Goal: Information Seeking & Learning: Learn about a topic

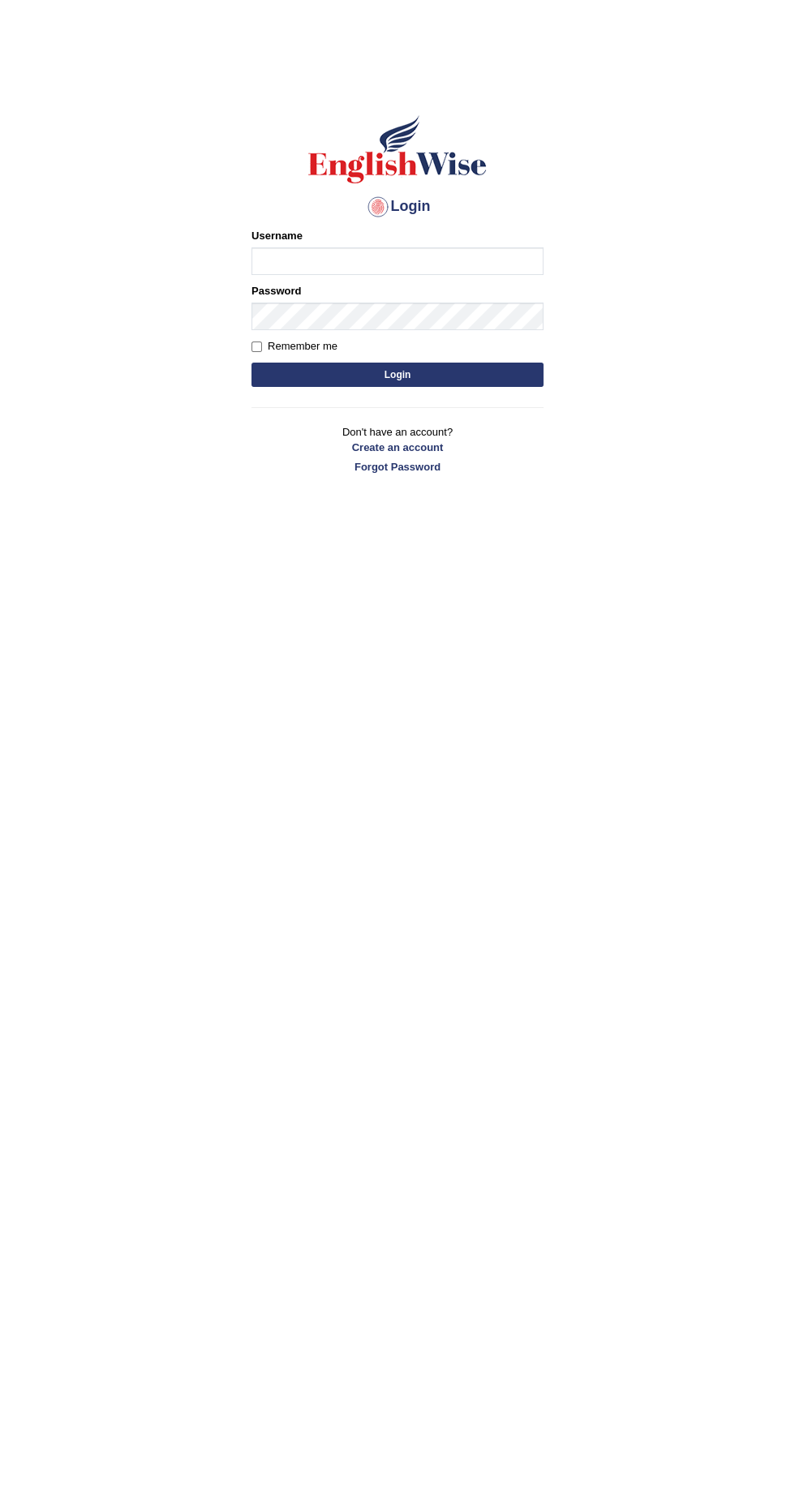
click at [440, 258] on input "Username" at bounding box center [397, 261] width 292 height 28
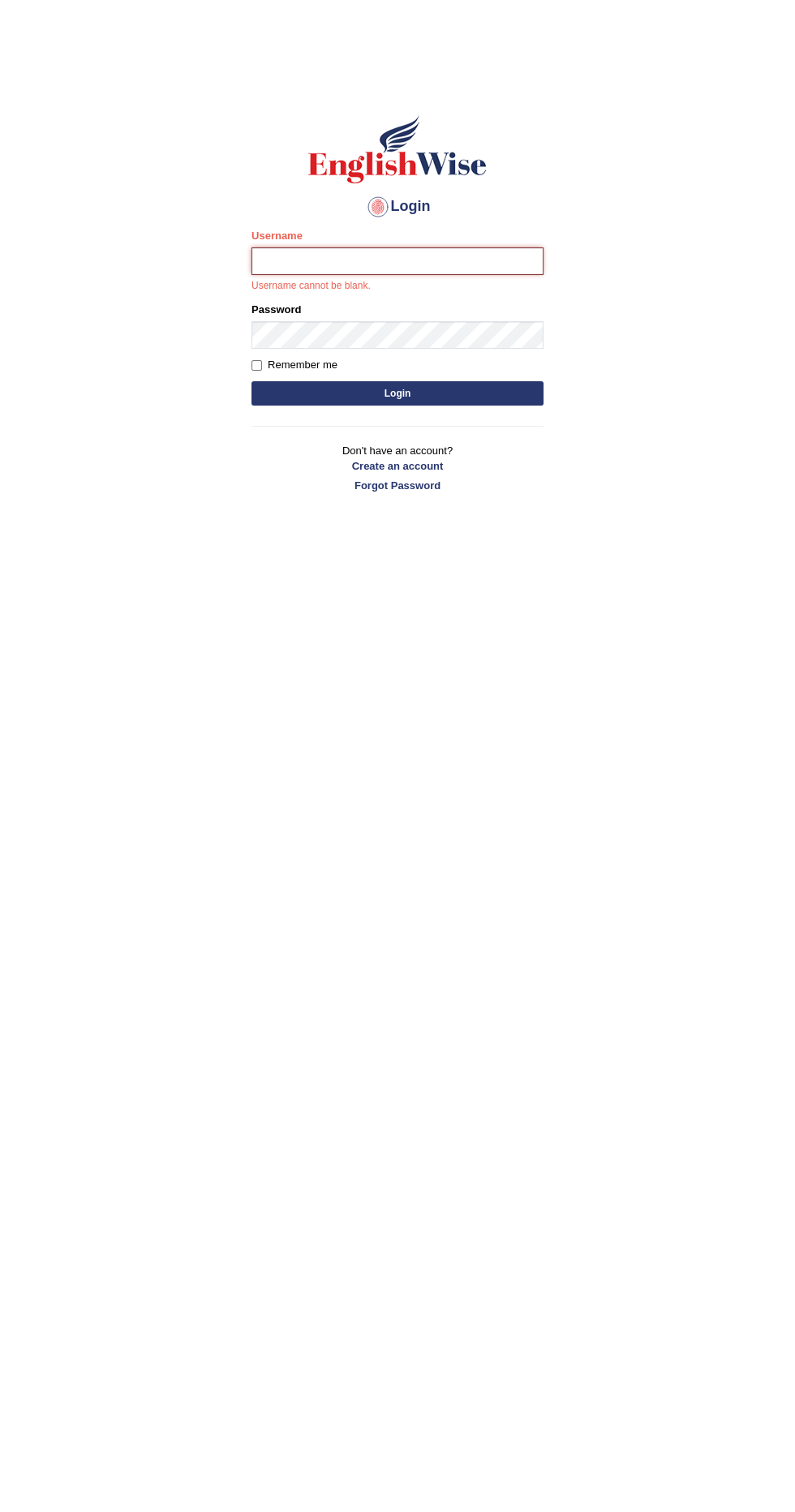
type input "Marissa73"
click at [252, 382] on button "Login" at bounding box center [397, 394] width 292 height 24
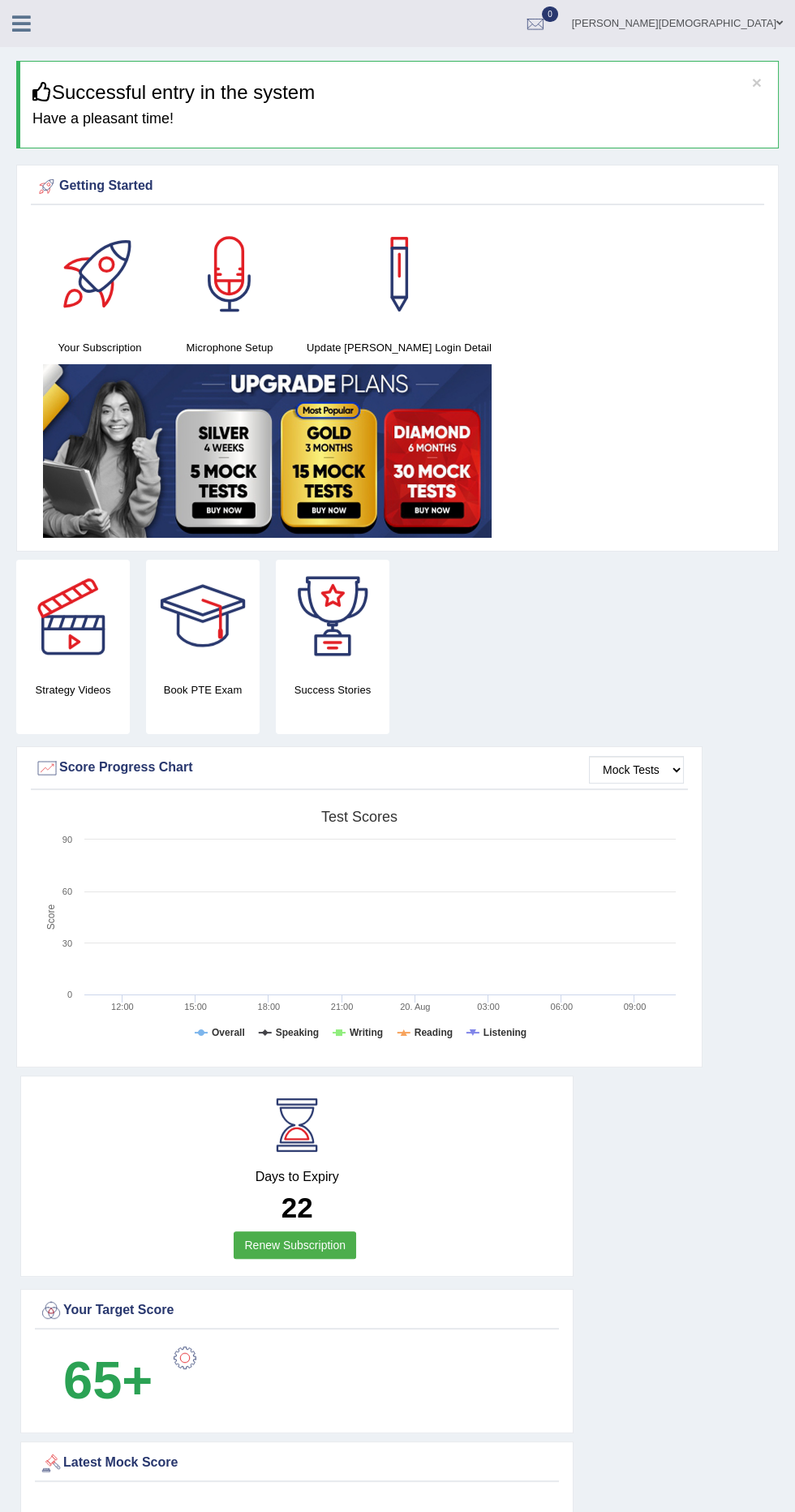
click at [32, 29] on link at bounding box center [22, 22] width 43 height 24
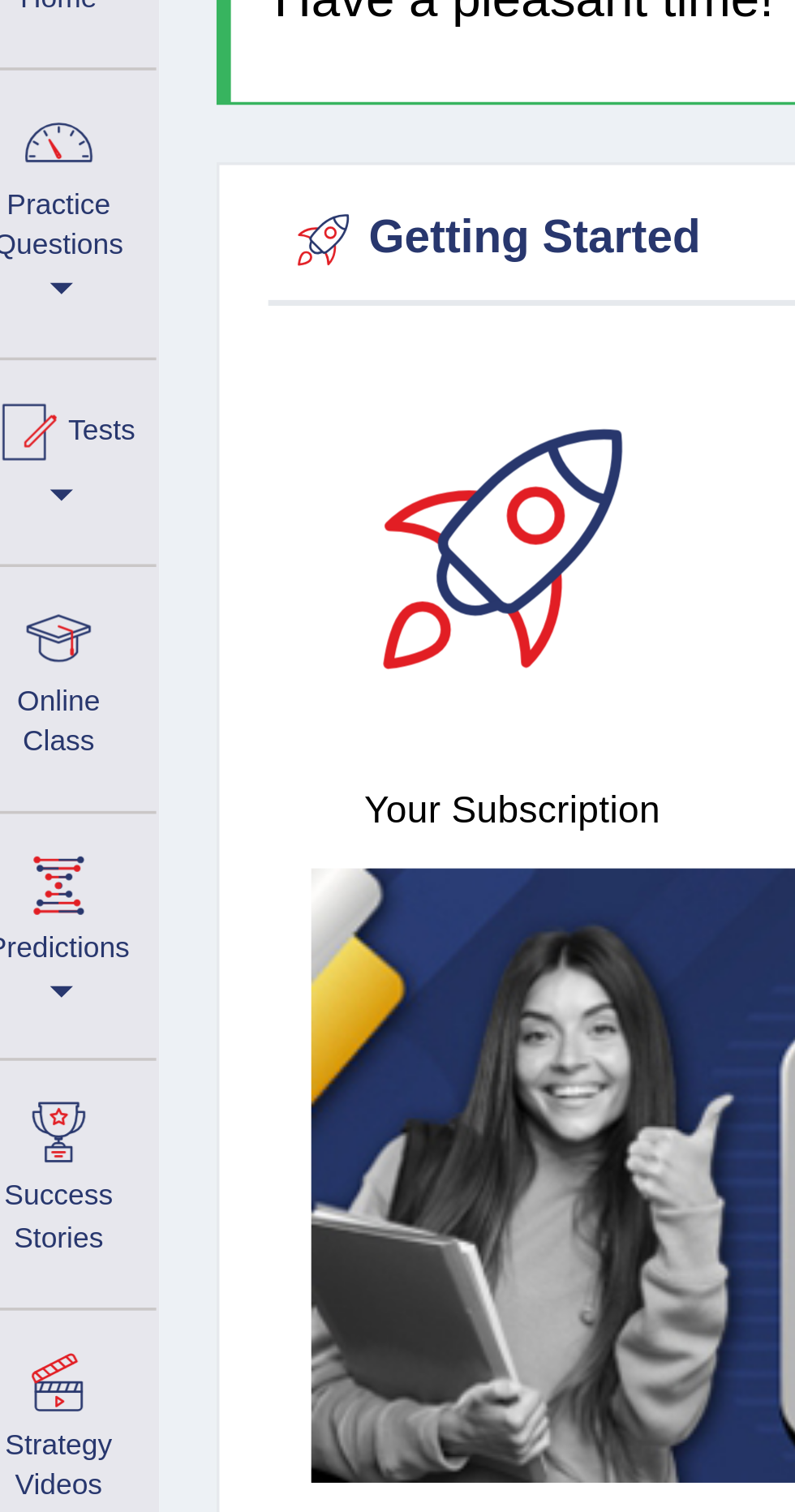
click at [32, 304] on div at bounding box center [29, 299] width 24 height 24
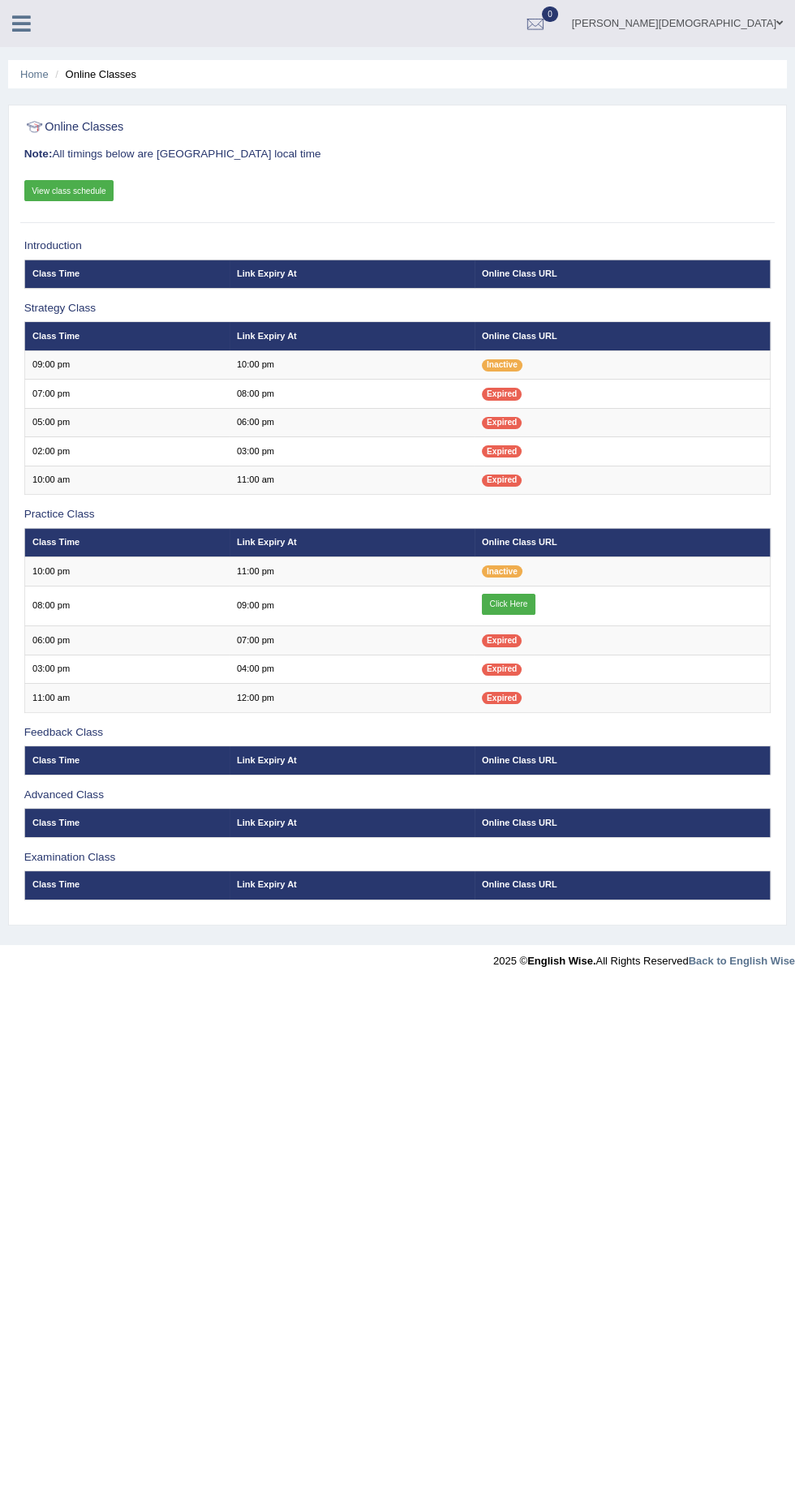
click at [22, 23] on icon at bounding box center [22, 23] width 19 height 21
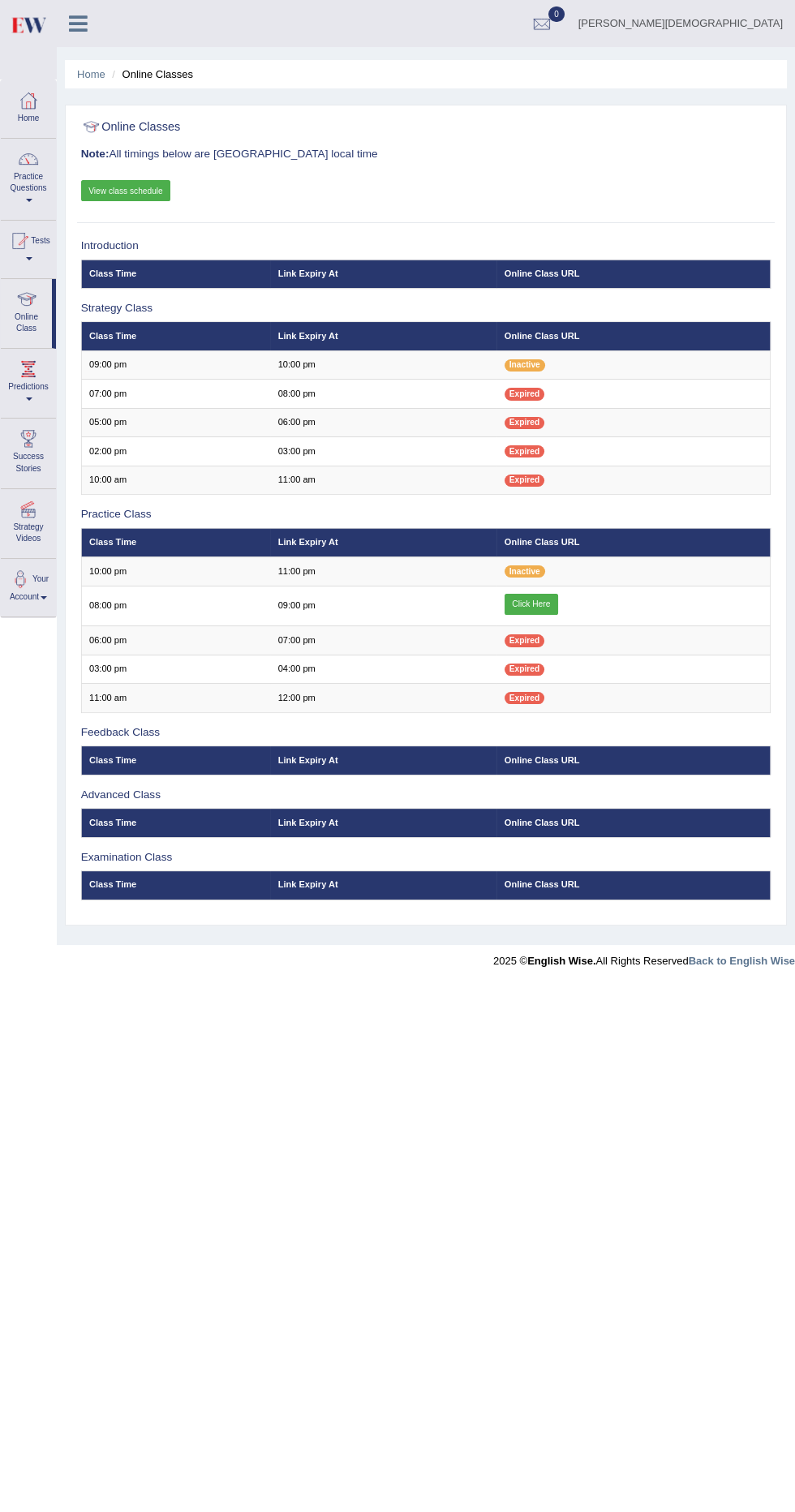
click at [33, 158] on div at bounding box center [29, 159] width 24 height 24
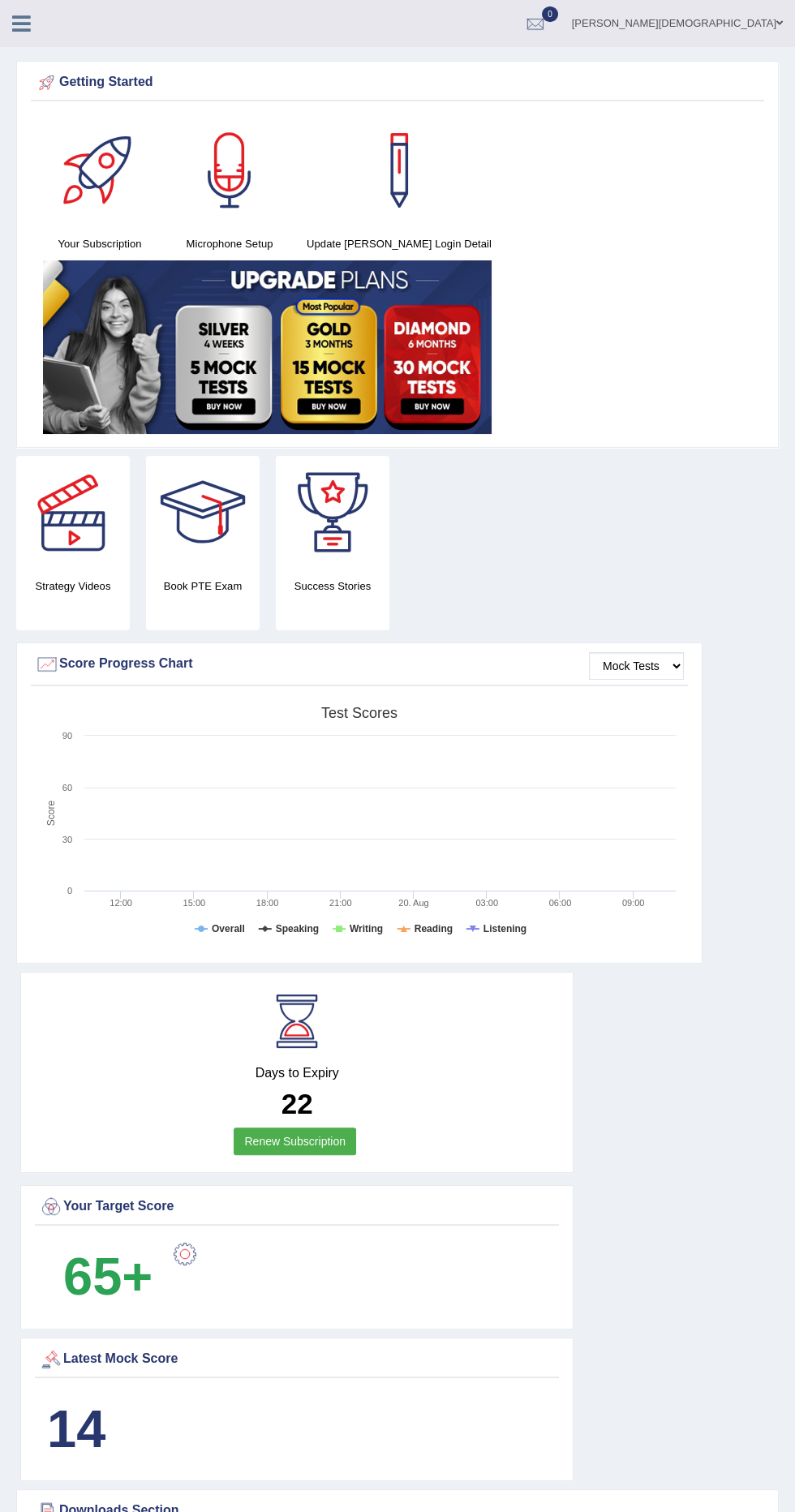
click at [37, 12] on link at bounding box center [22, 22] width 43 height 24
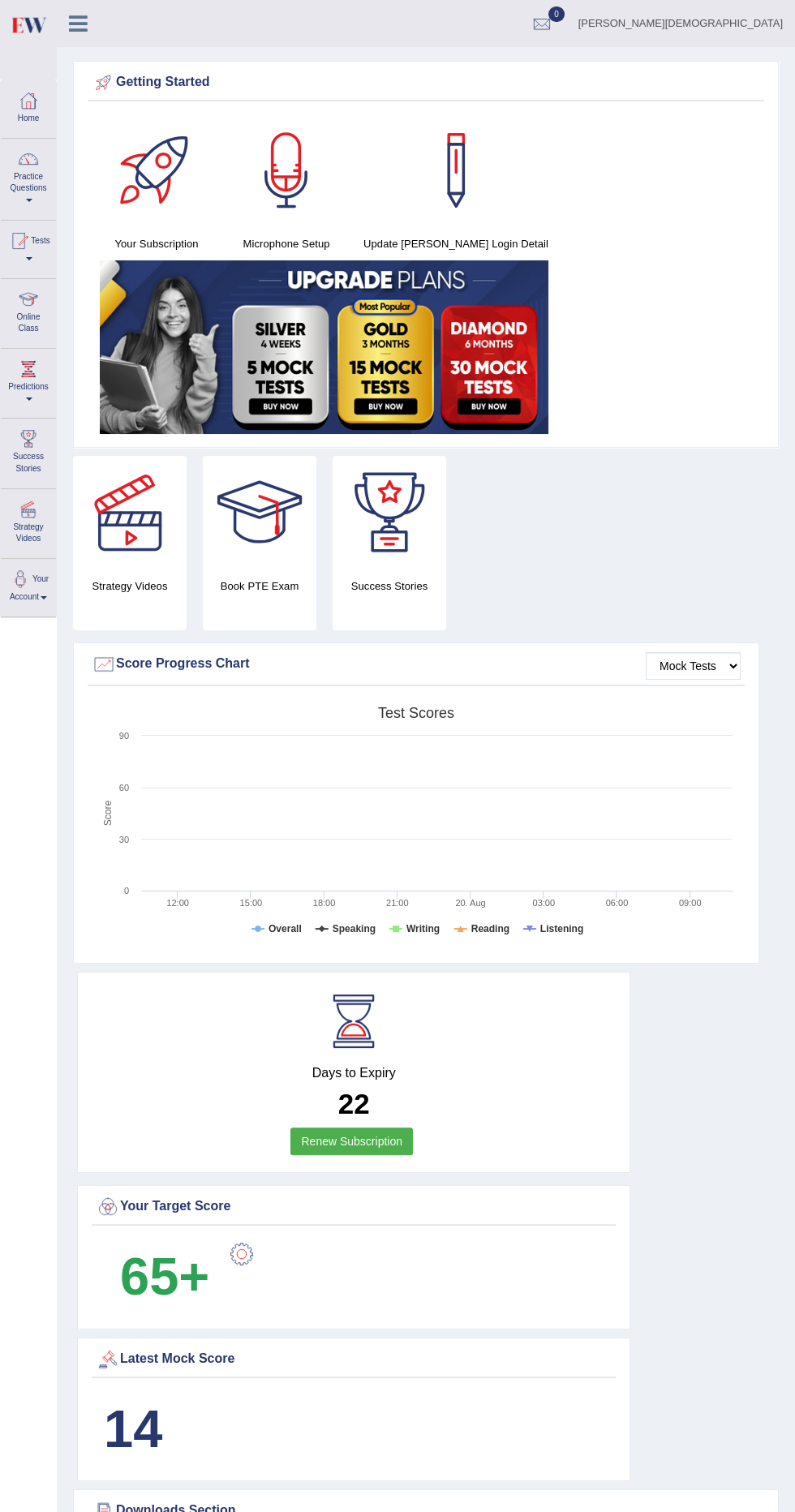
click at [37, 95] on div at bounding box center [29, 100] width 24 height 24
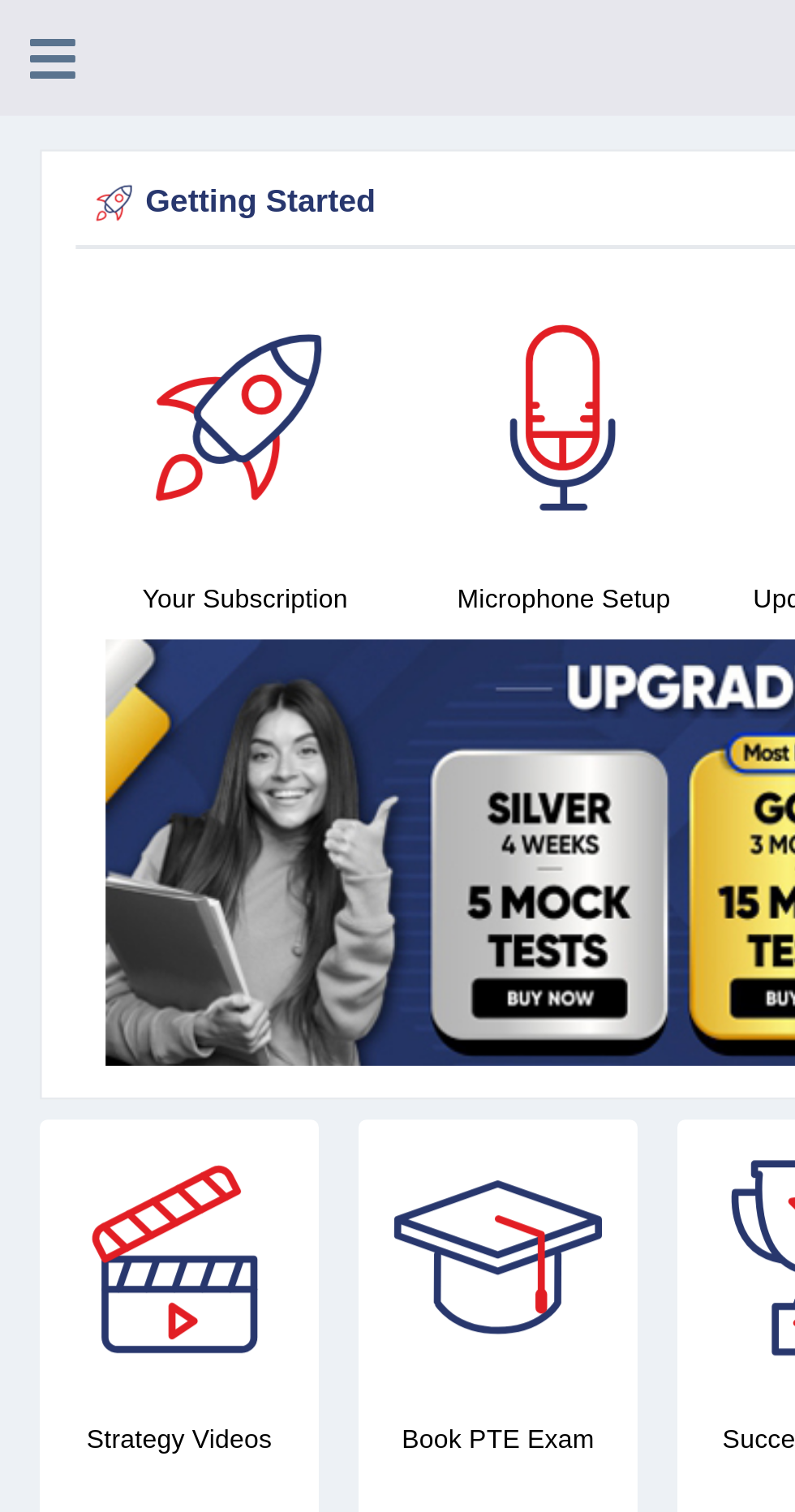
click at [21, 26] on icon at bounding box center [22, 23] width 19 height 21
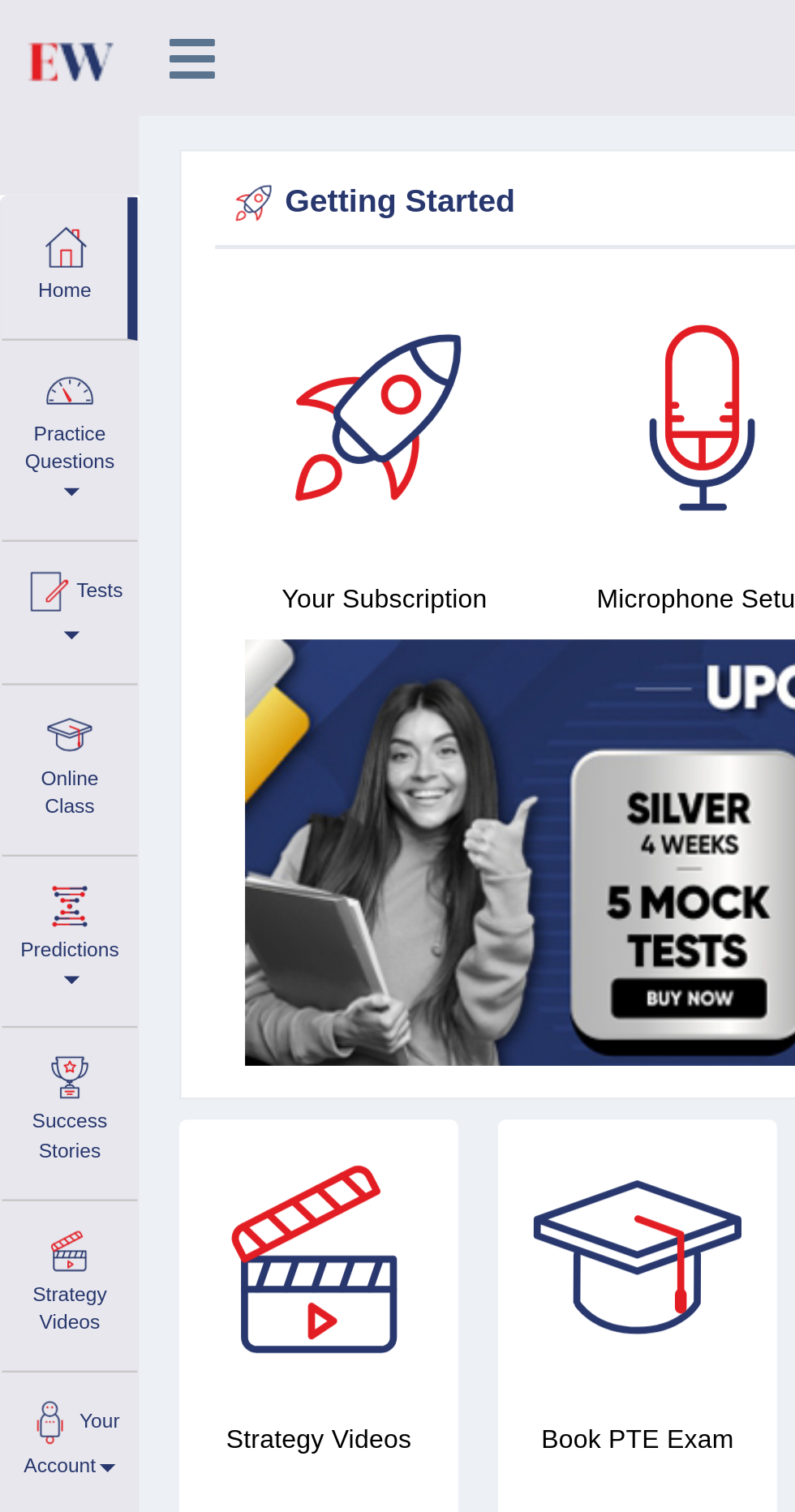
click at [32, 189] on link "Practice Questions" at bounding box center [29, 177] width 55 height 76
